Goal: Task Accomplishment & Management: Complete application form

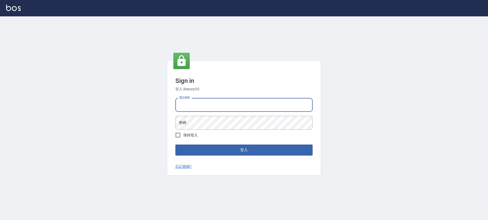
click at [200, 103] on input "電話號碼" at bounding box center [243, 105] width 137 height 14
type input "0900345509"
drag, startPoint x: 201, startPoint y: 106, endPoint x: 177, endPoint y: 105, distance: 24.1
click at [177, 105] on input "0900345509" at bounding box center [243, 105] width 137 height 14
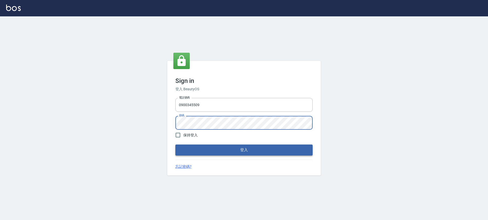
click at [218, 153] on button "登入" at bounding box center [243, 150] width 137 height 11
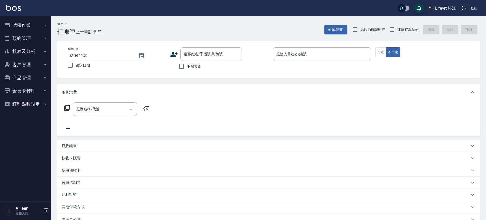
click at [174, 57] on div "顧客姓名/手機號碼/編號 顧客姓名/手機號碼/編號" at bounding box center [219, 54] width 98 height 14
click at [174, 57] on icon at bounding box center [174, 54] width 8 height 8
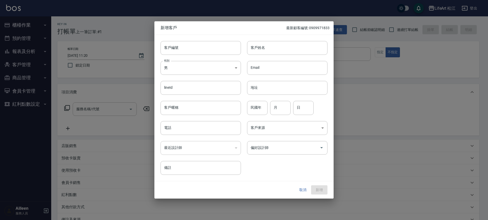
click at [191, 58] on div "性別 男 MALE 性別" at bounding box center [197, 65] width 87 height 20
click at [191, 73] on body "LifeArt 松江 登出 櫃檯作業 打帳單 帳單列表 現金收支登錄 高階收支登錄 材料自購登錄 每日結帳 排班表 現場電腦打卡 預約管理 預約管理 單日預約…" at bounding box center [244, 140] width 488 height 281
click at [193, 100] on li "女" at bounding box center [201, 98] width 80 height 8
type input "FEMALE"
click at [267, 45] on input "客戶姓名" at bounding box center [287, 48] width 80 height 14
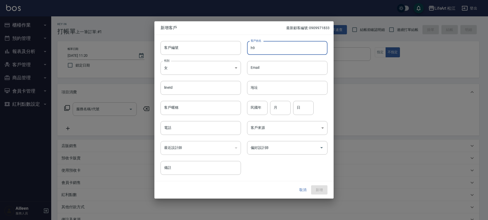
type input "h"
type input "蔡懷萱"
click at [211, 130] on input "電話" at bounding box center [201, 128] width 80 height 14
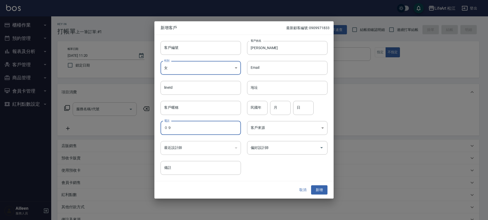
type input "０"
type input "0939997796"
click at [322, 193] on button "新增" at bounding box center [319, 189] width 16 height 9
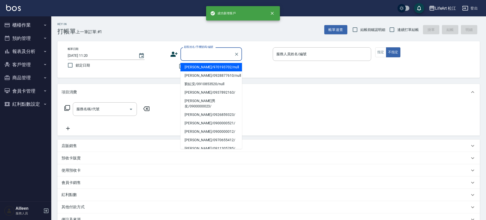
click at [208, 54] on input "顧客姓名/手機號碼/編號" at bounding box center [207, 54] width 49 height 9
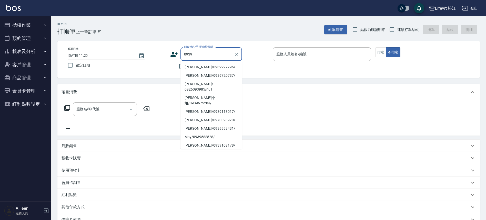
click at [195, 66] on li "蔡懷萱/0939997796/" at bounding box center [210, 67] width 61 height 8
type input "蔡懷萱/0939997796/"
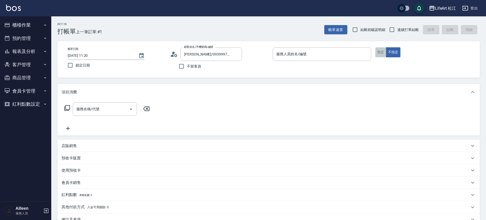
click at [384, 53] on button "指定" at bounding box center [380, 52] width 11 height 10
click at [304, 58] on input "服務人員姓名/編號" at bounding box center [322, 54] width 94 height 9
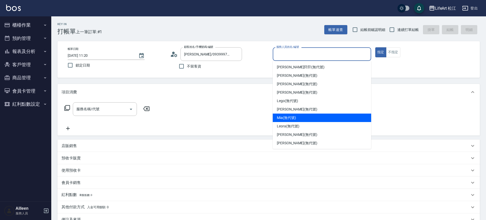
scroll to position [52, 0]
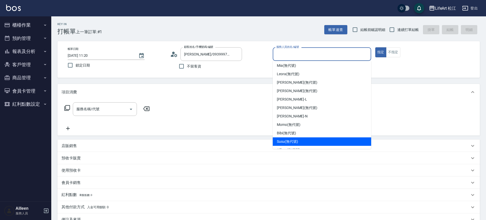
click at [296, 140] on span "Susu (無代號)" at bounding box center [287, 141] width 21 height 5
type input "Susu(無代號)"
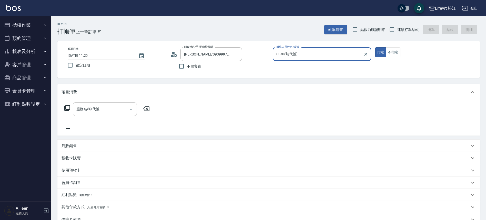
click at [126, 112] on input "服務名稱/代號" at bounding box center [101, 109] width 52 height 9
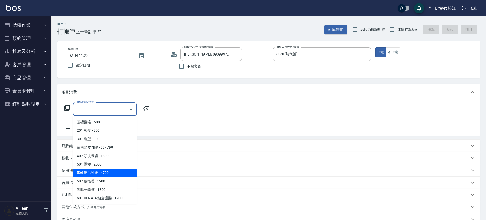
click at [119, 170] on span "506 縮毛矯正 - 4700" at bounding box center [105, 173] width 64 height 8
type input "506 縮毛矯正 (506)"
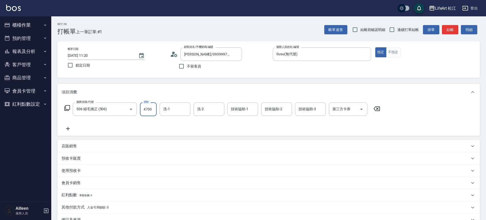
click at [150, 111] on input "4700" at bounding box center [148, 109] width 17 height 14
type input "2000"
click at [68, 130] on icon at bounding box center [68, 129] width 4 height 4
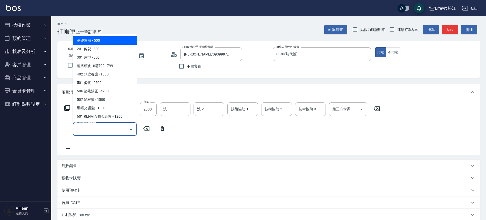
click at [87, 125] on input "服務名稱/代號" at bounding box center [101, 129] width 52 height 9
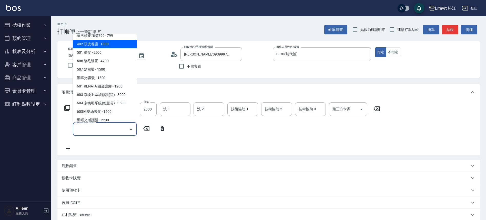
scroll to position [68, 0]
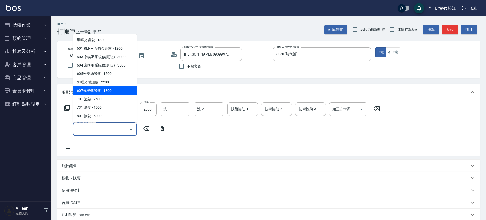
click at [103, 90] on span "607極光蘊護髮 - 1800" at bounding box center [105, 91] width 64 height 8
type input "607極光蘊護髮(607)"
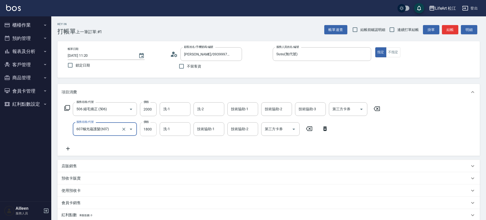
click at [146, 131] on input "1800" at bounding box center [148, 129] width 17 height 14
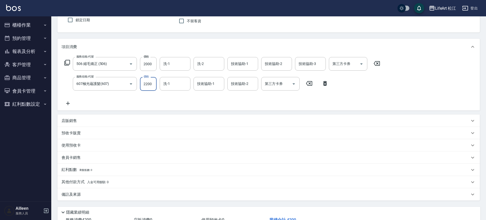
scroll to position [84, 0]
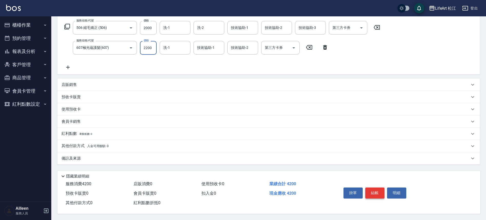
type input "2200"
click at [373, 193] on button "結帳" at bounding box center [374, 193] width 19 height 11
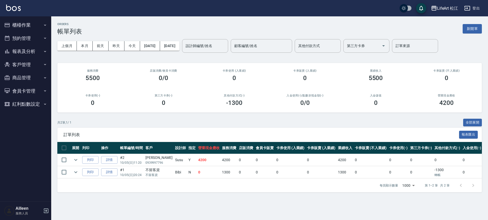
click at [33, 53] on button "報表及分析" at bounding box center [25, 51] width 47 height 13
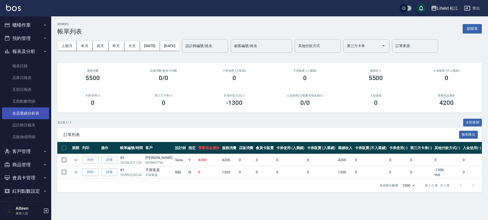
click at [43, 111] on link "全店業績分析表" at bounding box center [25, 114] width 47 height 12
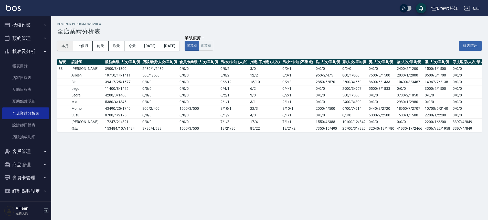
click at [63, 44] on button "本月" at bounding box center [65, 45] width 16 height 9
click at [29, 26] on button "櫃檯作業" at bounding box center [25, 24] width 47 height 13
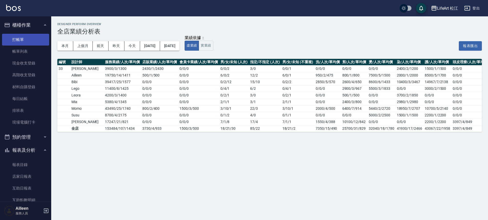
click at [33, 44] on link "打帳單" at bounding box center [25, 40] width 47 height 12
